Goal: Communication & Community: Participate in discussion

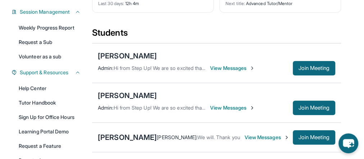
scroll to position [115, 0]
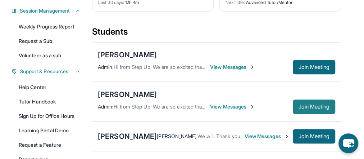
click at [308, 104] on span "Join Meeting" at bounding box center [314, 106] width 31 height 4
click at [249, 103] on span "View Messages" at bounding box center [232, 106] width 45 height 7
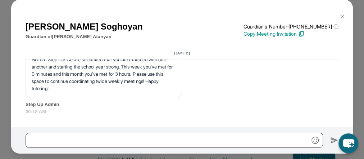
scroll to position [144, 0]
click at [340, 16] on img at bounding box center [342, 17] width 6 height 6
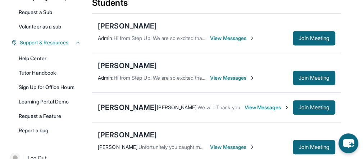
click at [122, 60] on div "[PERSON_NAME]" at bounding box center [127, 65] width 59 height 10
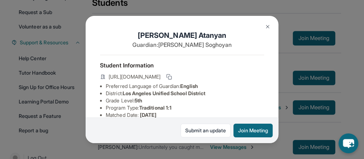
click at [268, 25] on img at bounding box center [268, 27] width 6 height 6
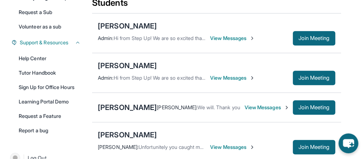
click at [246, 74] on span "View Messages" at bounding box center [232, 77] width 45 height 7
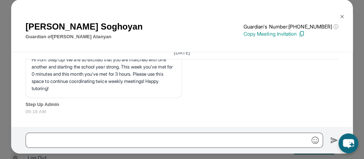
scroll to position [5158, 0]
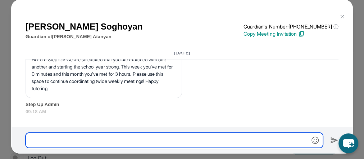
click at [45, 139] on input "text" at bounding box center [175, 139] width 298 height 15
type input "**********"
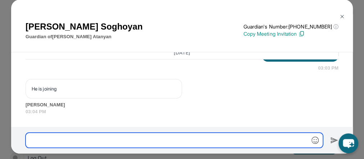
scroll to position [5237, 0]
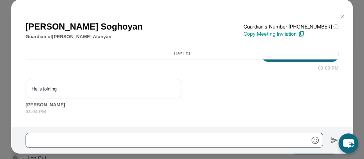
click at [213, 93] on div "He is joining [PERSON_NAME] 03:04 PM" at bounding box center [182, 97] width 313 height 36
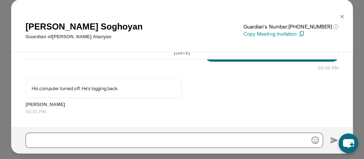
scroll to position [230, 0]
click at [93, 127] on div at bounding box center [182, 140] width 342 height 27
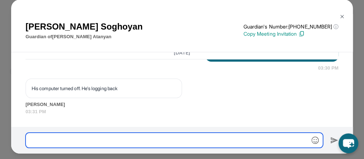
click at [89, 135] on input "text" at bounding box center [175, 139] width 298 height 15
type input "**"
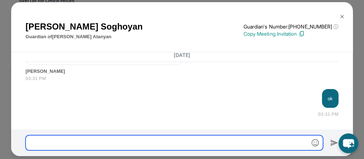
scroll to position [0, 0]
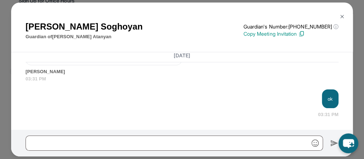
click at [339, 18] on img at bounding box center [342, 17] width 6 height 6
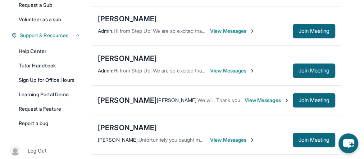
scroll to position [144, 0]
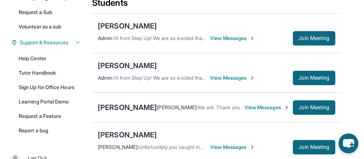
click at [245, 104] on span "View Messages" at bounding box center [267, 107] width 45 height 7
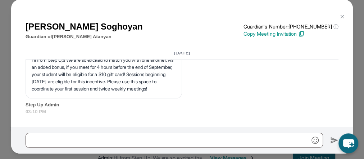
scroll to position [2045, 0]
click at [336, 17] on button at bounding box center [342, 16] width 14 height 14
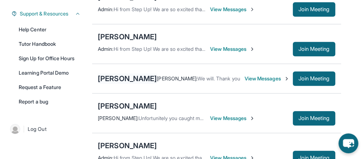
click at [117, 73] on div "[PERSON_NAME]" at bounding box center [127, 78] width 59 height 10
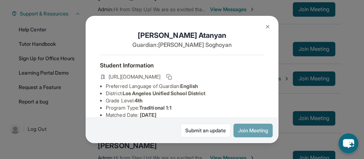
click at [259, 131] on button "Join Meeting" at bounding box center [253, 130] width 39 height 14
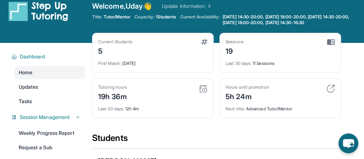
scroll to position [0, 0]
